Goal: Communication & Community: Connect with others

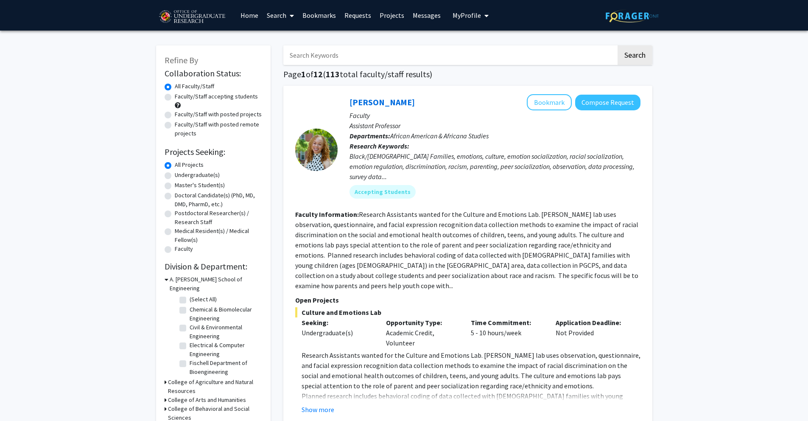
click at [476, 22] on button "My Profile" at bounding box center [470, 15] width 41 height 31
click at [486, 45] on span "View Profile" at bounding box center [505, 48] width 51 height 9
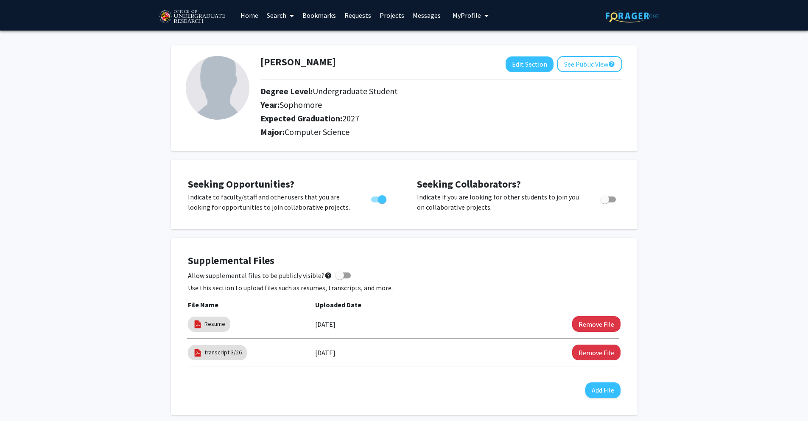
click at [360, 17] on link "Requests" at bounding box center [357, 15] width 35 height 30
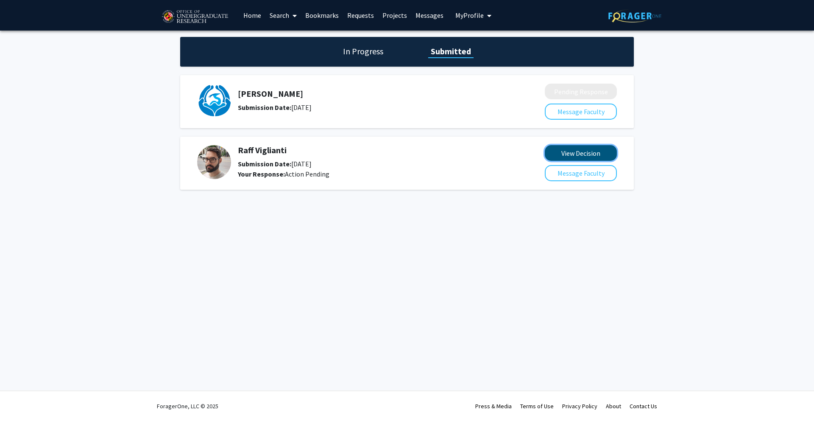
click at [564, 155] on button "View Decision" at bounding box center [581, 153] width 72 height 16
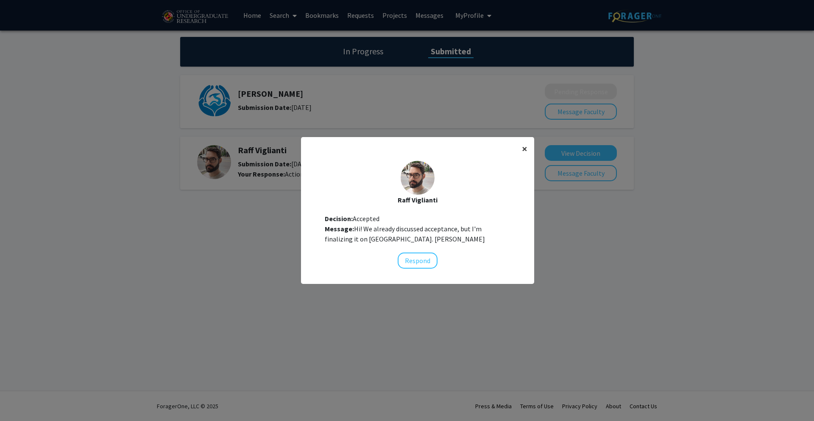
click at [522, 151] on span "×" at bounding box center [525, 148] width 6 height 13
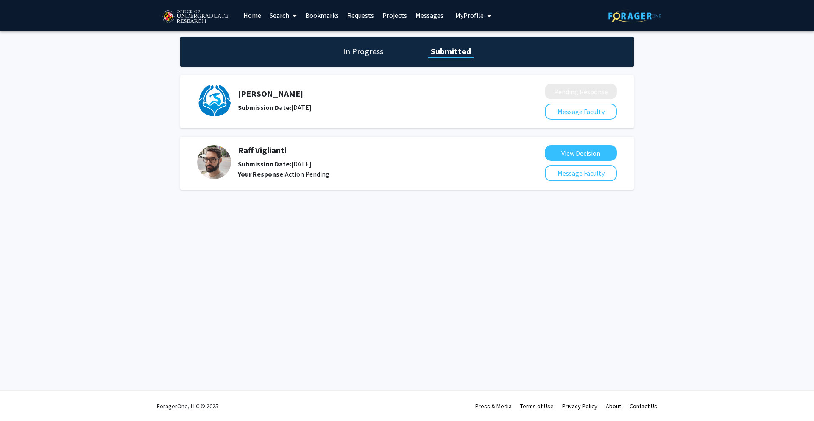
click at [274, 151] on h5 "Raff Viglianti" at bounding box center [369, 150] width 262 height 10
click at [213, 171] on img at bounding box center [214, 162] width 34 height 34
click at [271, 173] on b "Your Response:" at bounding box center [261, 174] width 47 height 8
click at [555, 174] on button "Message Faculty" at bounding box center [581, 173] width 72 height 16
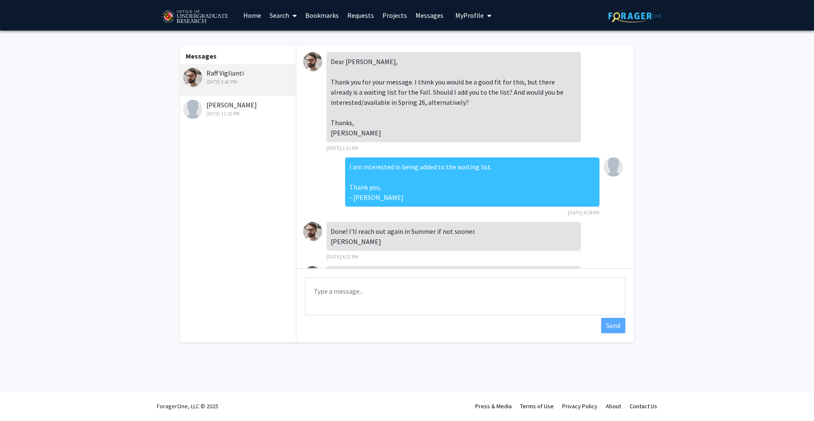
scroll to position [218, 0]
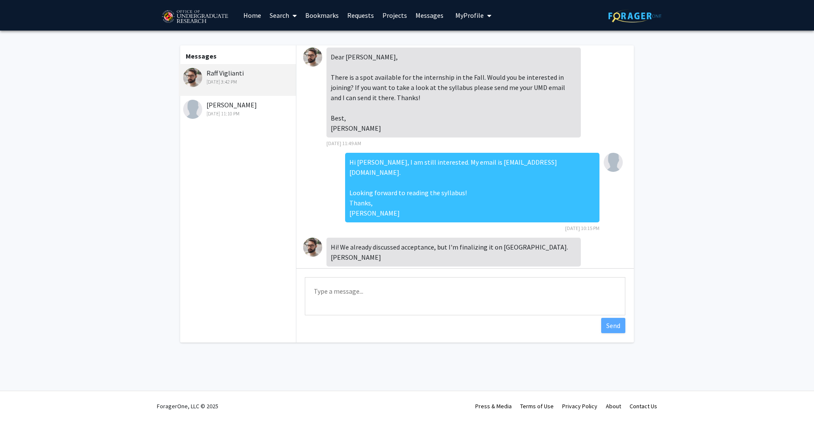
click at [246, 110] on div "[DATE] 11:10 PM" at bounding box center [238, 114] width 111 height 8
